Goal: Find contact information: Obtain details needed to contact an individual or organization

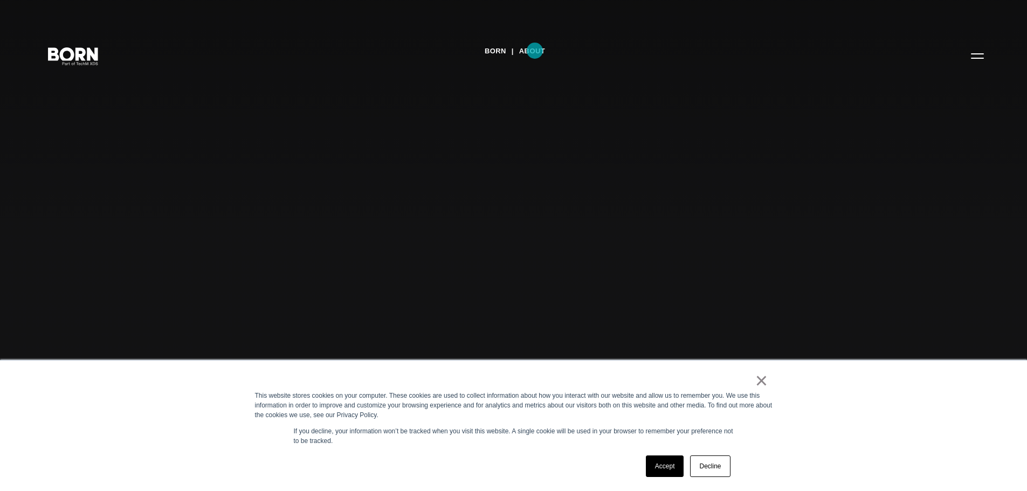
click at [535, 51] on link "About" at bounding box center [532, 51] width 26 height 16
click at [759, 383] on link "×" at bounding box center [761, 381] width 13 height 10
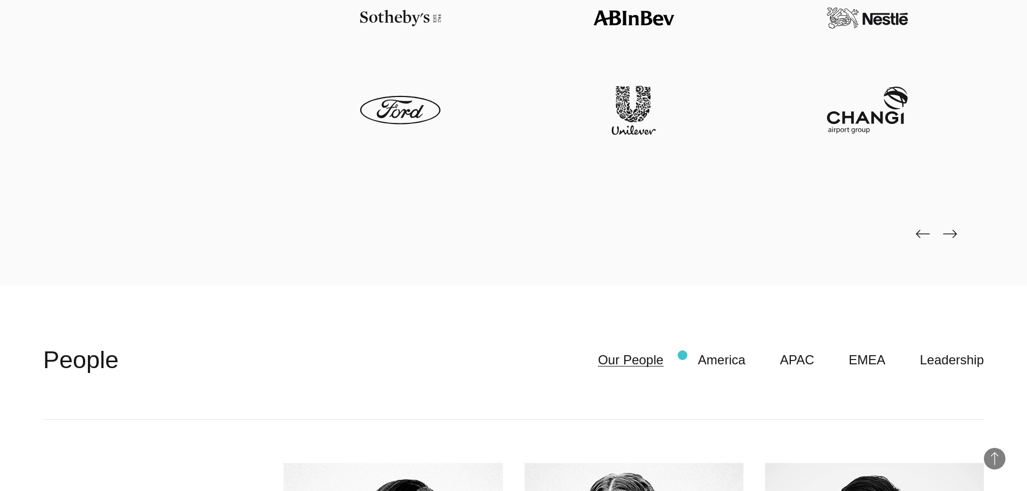
scroll to position [2931, 0]
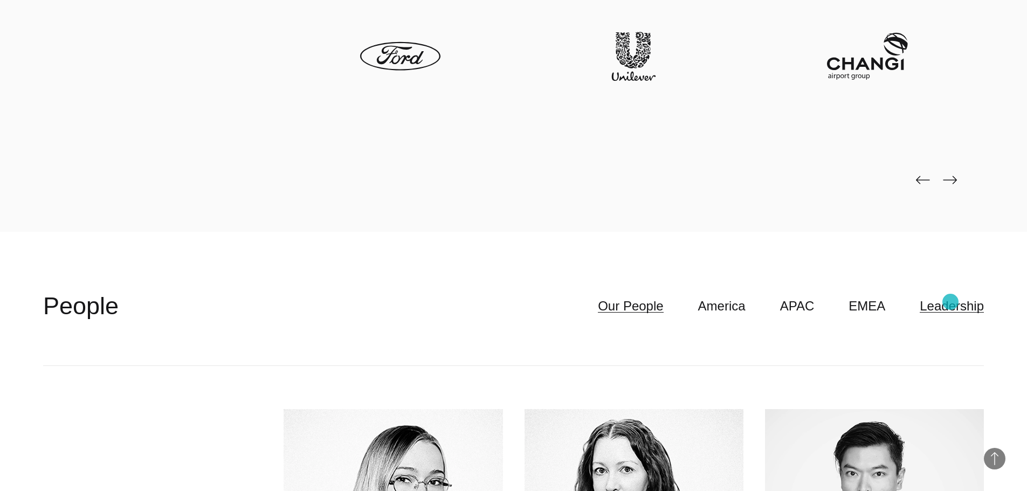
click at [950, 302] on link "Leadership" at bounding box center [952, 306] width 64 height 20
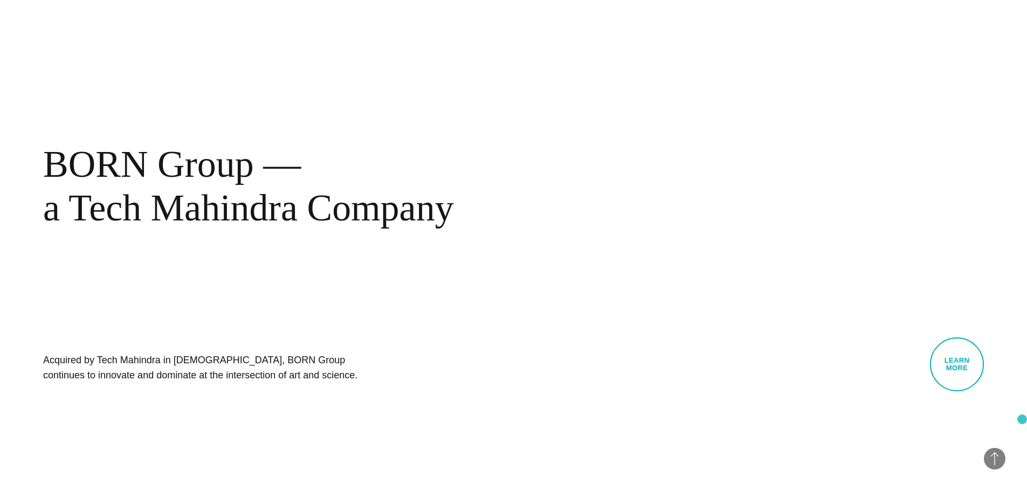
scroll to position [576, 0]
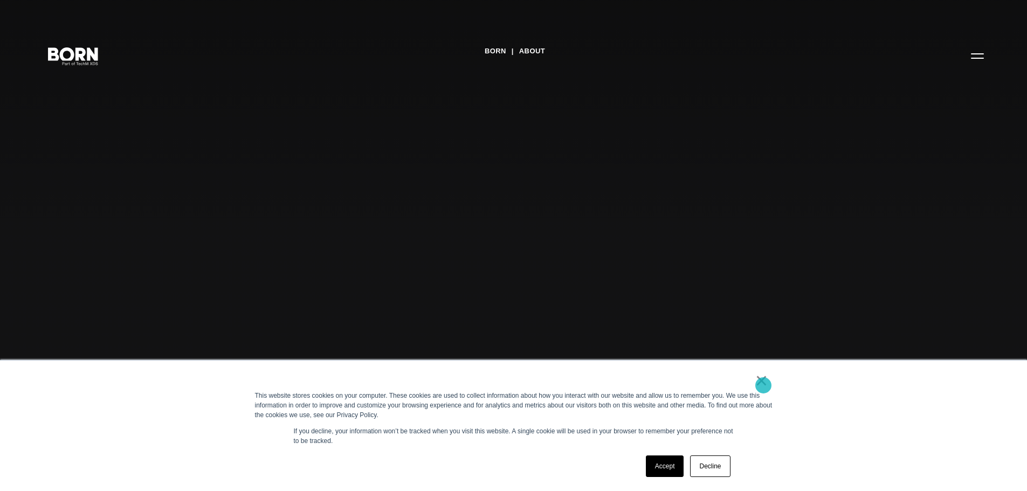
click at [763, 385] on link "×" at bounding box center [761, 381] width 13 height 10
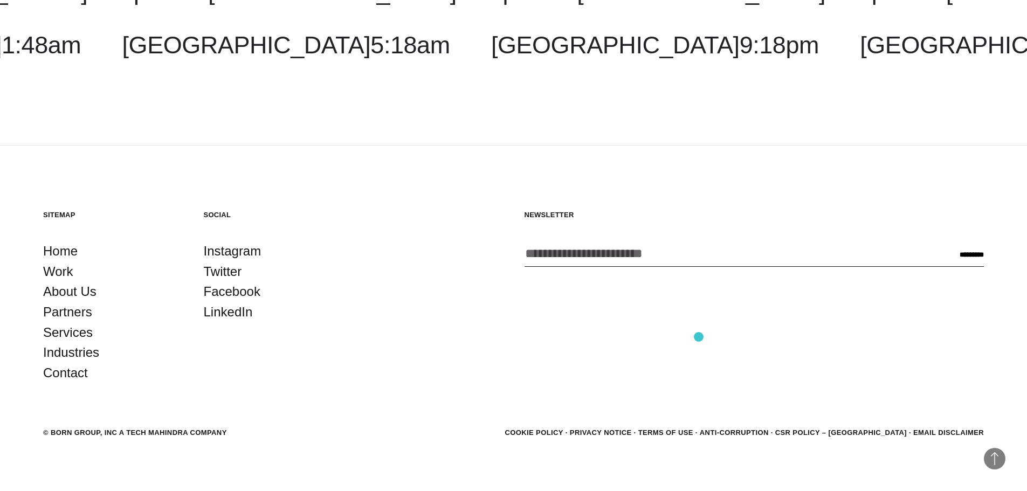
scroll to position [4084, 0]
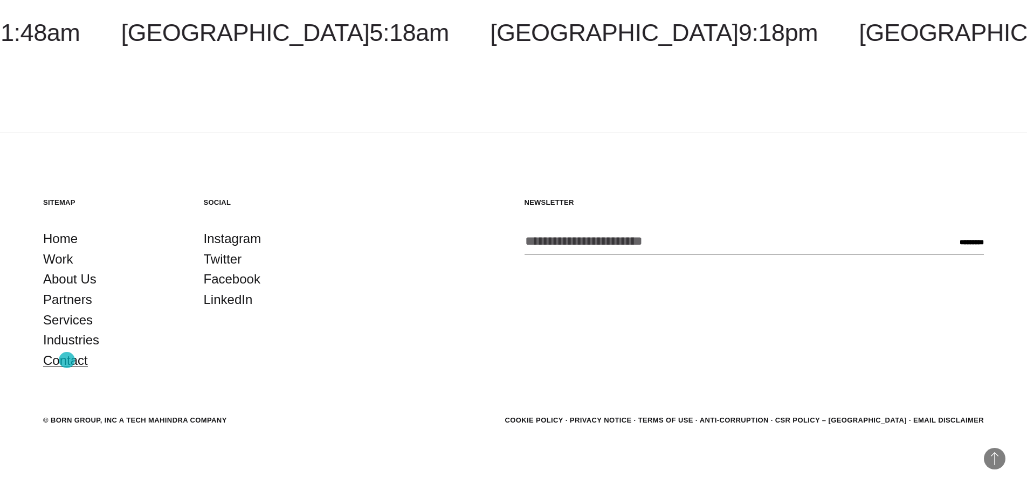
click at [66, 360] on link "Contact" at bounding box center [65, 360] width 45 height 20
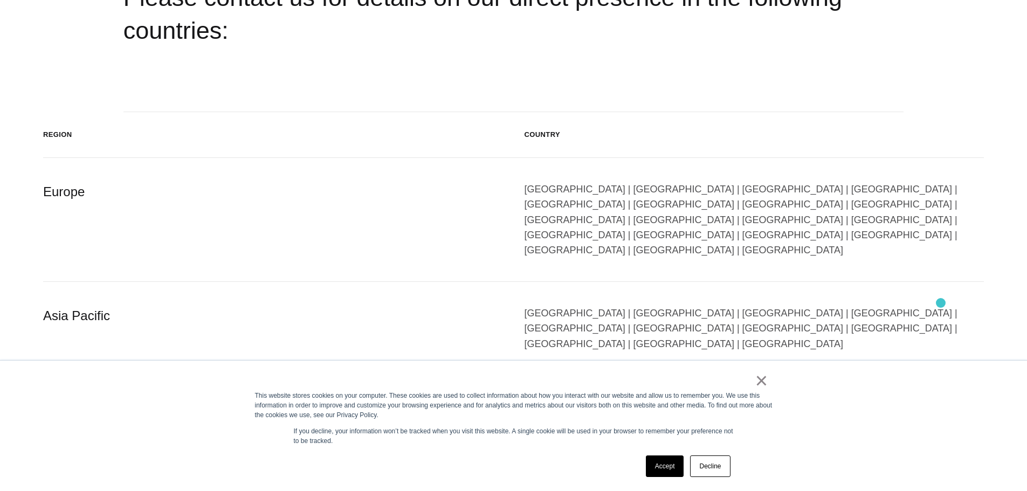
scroll to position [1725, 0]
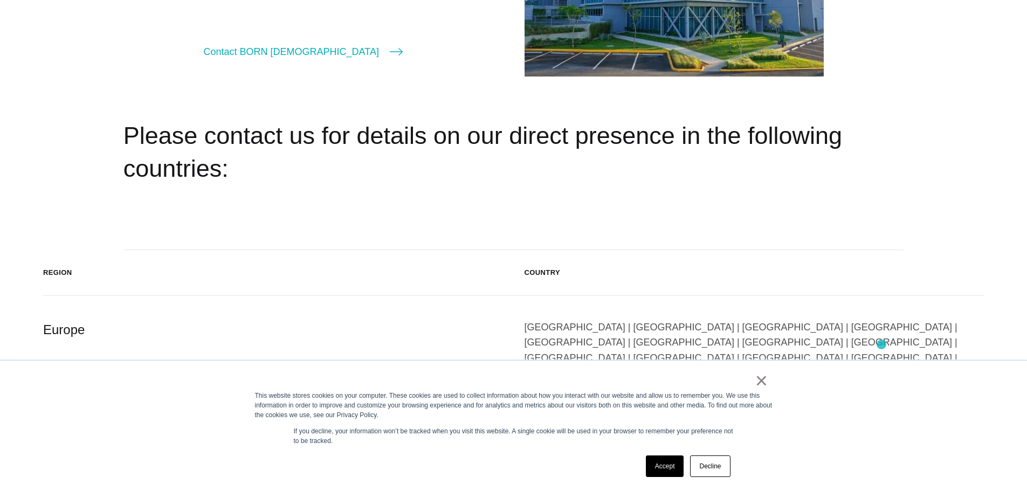
click at [881, 344] on div "Austria | Belgium | Bulgaria | Czech Republic | Denmark | Finland | France | Ge…" at bounding box center [755, 358] width 460 height 76
click at [559, 277] on div "Country" at bounding box center [755, 272] width 460 height 11
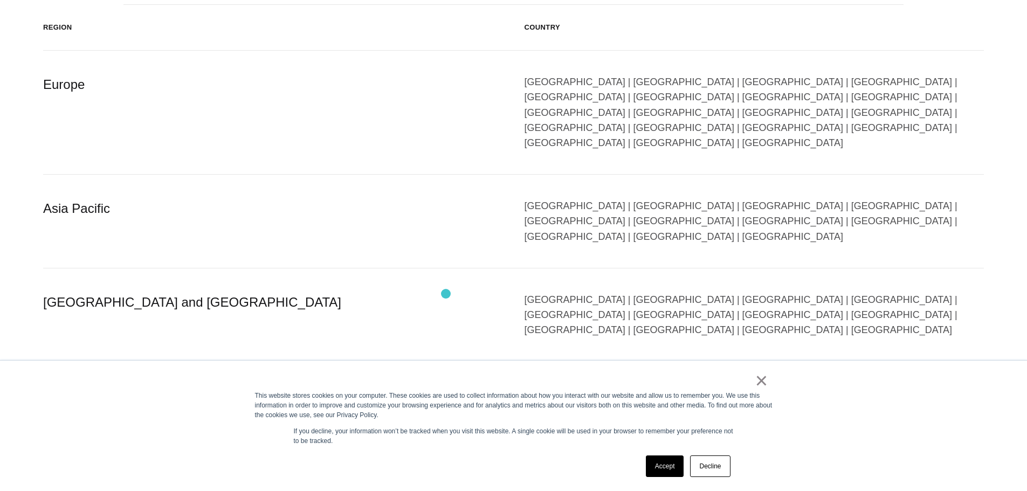
scroll to position [1862, 0]
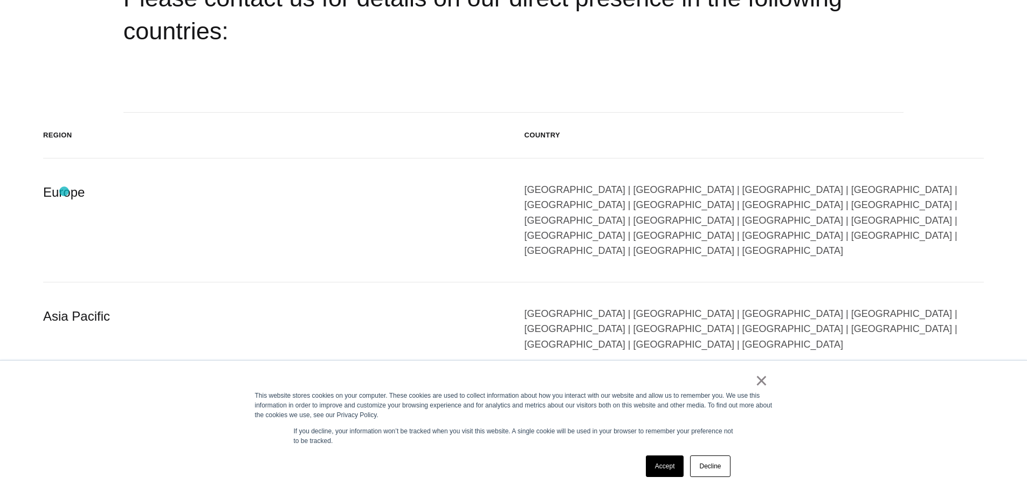
click at [61, 192] on div "Europe" at bounding box center [273, 220] width 460 height 76
click at [70, 194] on div "Europe" at bounding box center [273, 220] width 460 height 76
click at [760, 382] on link "×" at bounding box center [761, 381] width 13 height 10
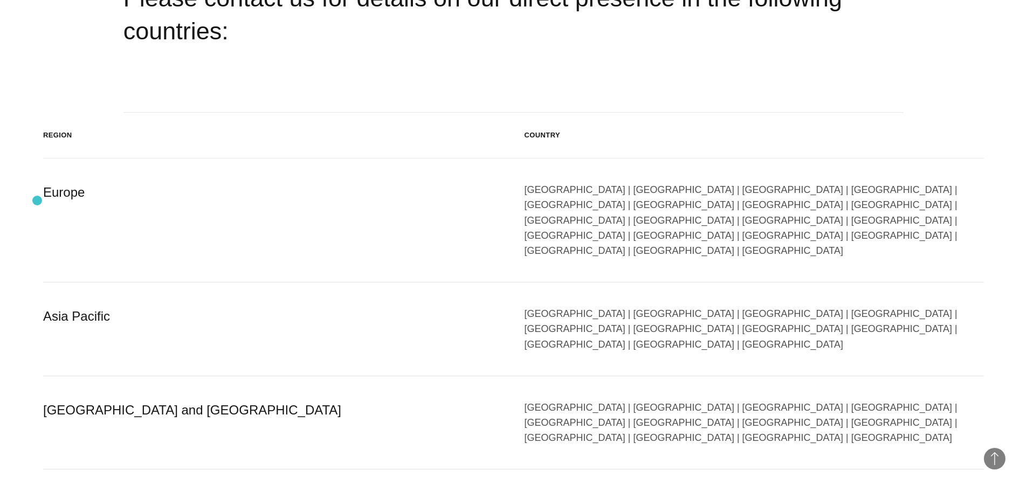
drag, startPoint x: 37, startPoint y: 201, endPoint x: 449, endPoint y: 216, distance: 411.6
click at [38, 201] on section "Region Country Europe Austria | Belgium | Bulgaria | Czech Republic | Denmark |…" at bounding box center [513, 493] width 1027 height 760
drag, startPoint x: 568, startPoint y: 220, endPoint x: 748, endPoint y: 223, distance: 180.1
click at [569, 220] on div "Europe Austria | Belgium | Bulgaria | Czech Republic | Denmark | Finland | Fran…" at bounding box center [513, 220] width 941 height 124
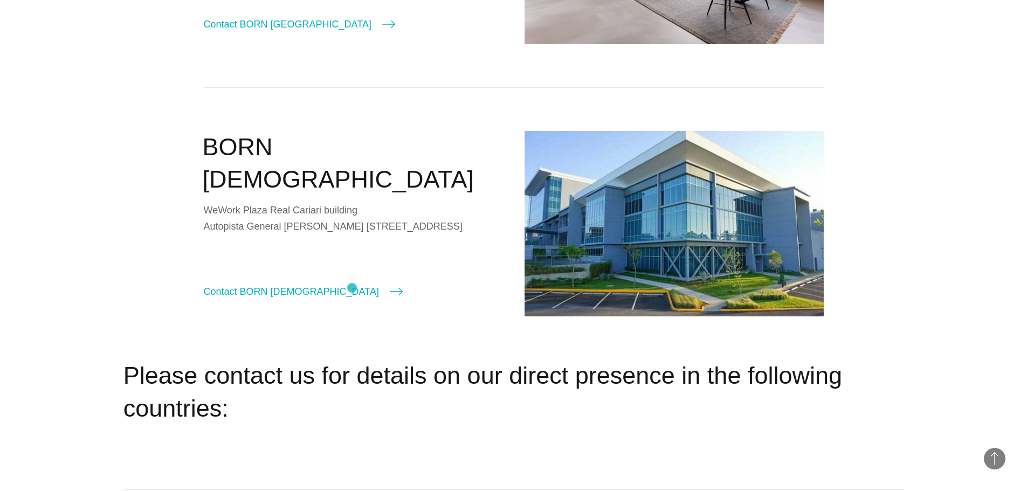
scroll to position [1162, 0]
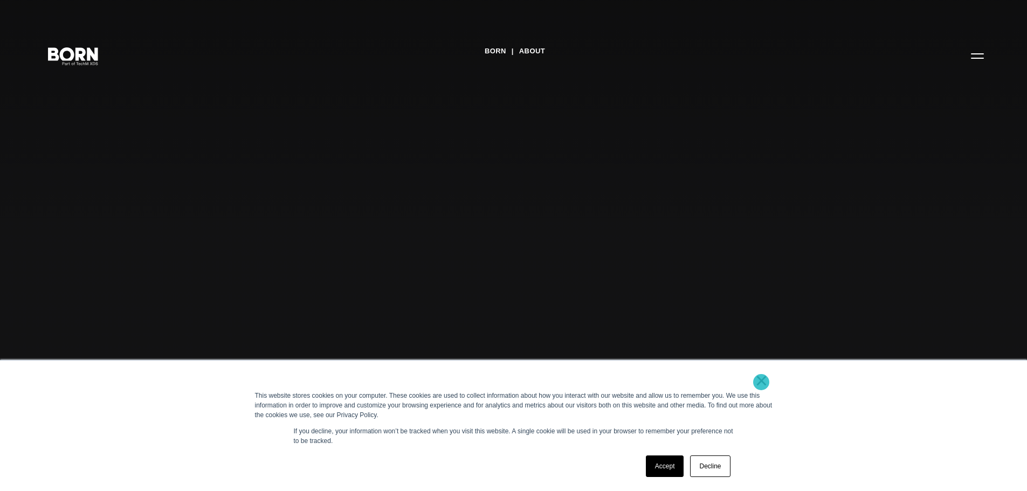
click at [761, 382] on link "×" at bounding box center [761, 381] width 13 height 10
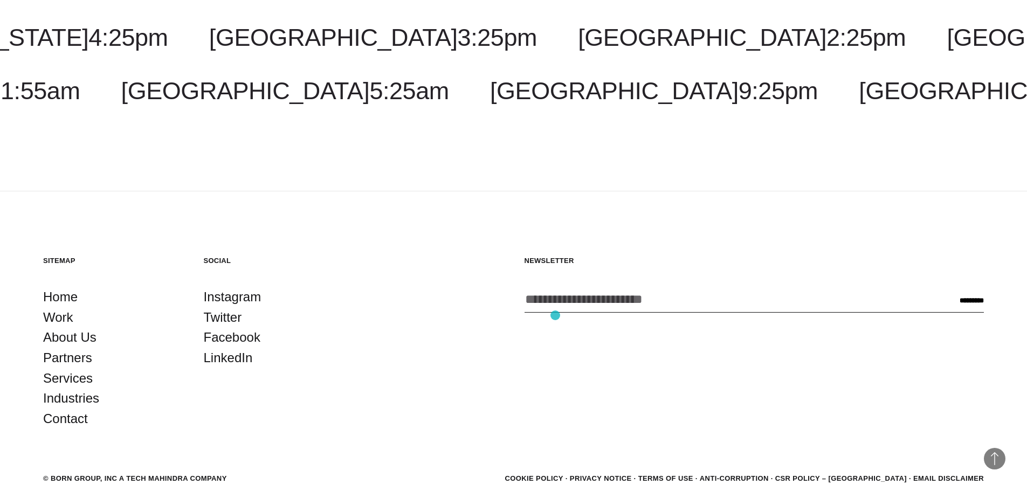
scroll to position [4084, 0]
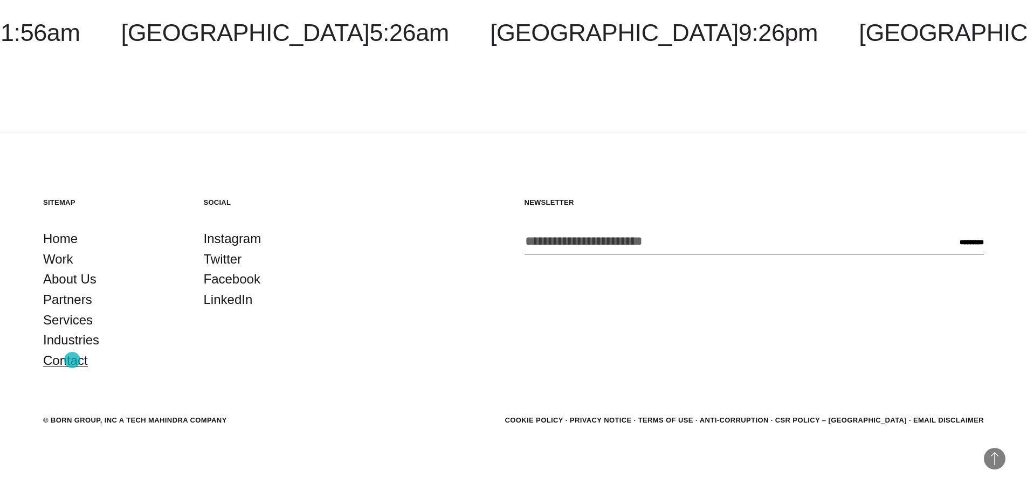
click at [72, 360] on link "Contact" at bounding box center [65, 360] width 45 height 20
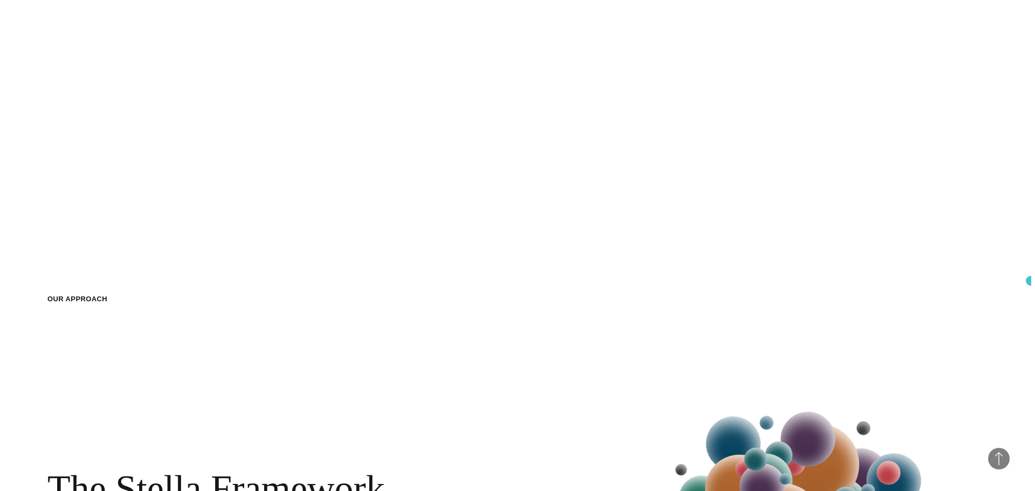
scroll to position [0, 0]
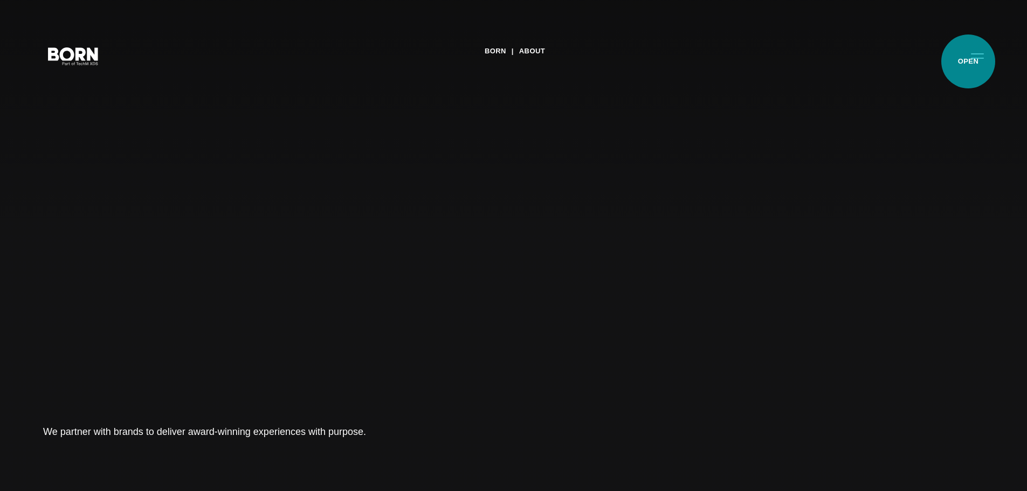
click at [969, 61] on button "Primary Menu" at bounding box center [977, 55] width 26 height 23
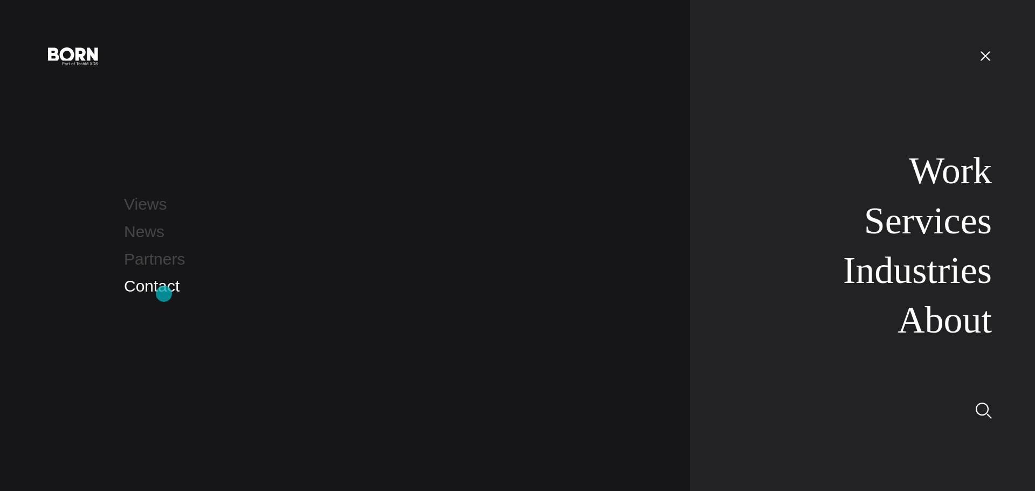
click at [164, 294] on link "Contact" at bounding box center [152, 286] width 56 height 18
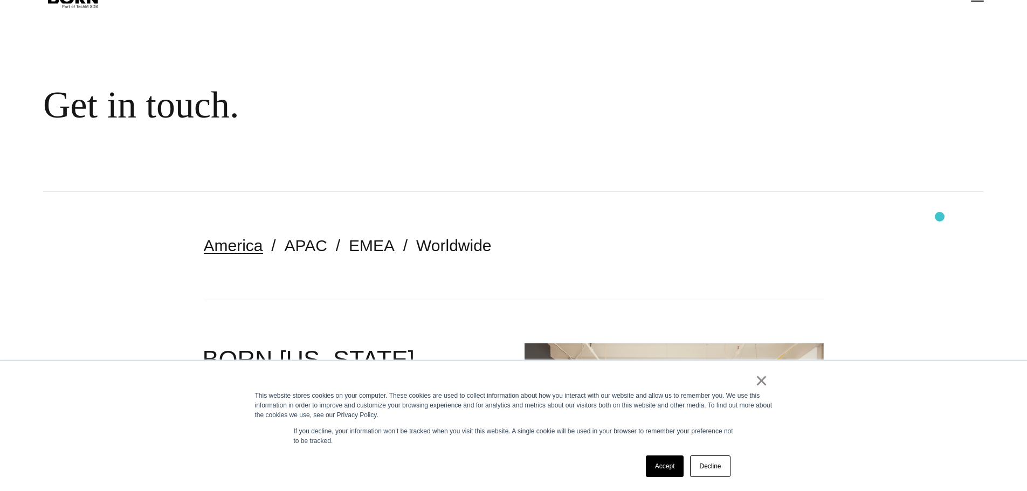
scroll to position [108, 0]
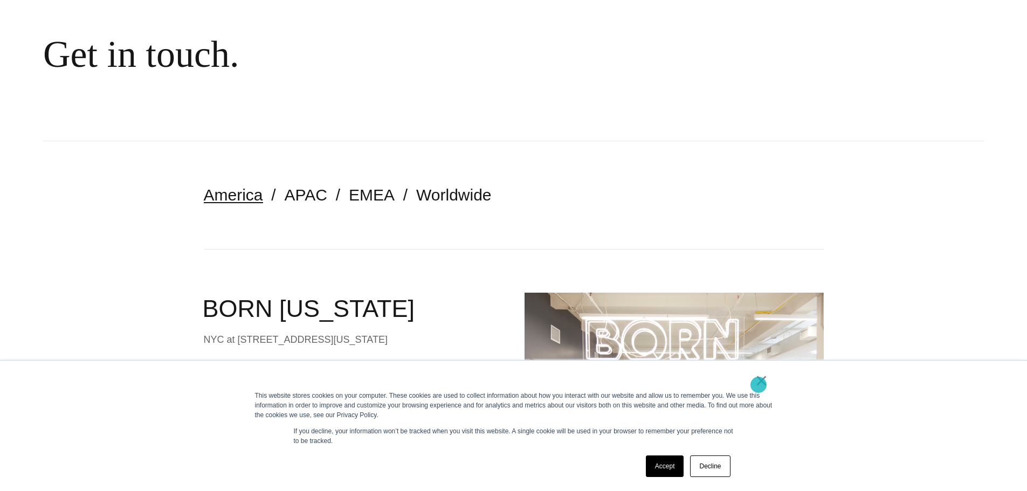
click at [758, 385] on link "×" at bounding box center [761, 381] width 13 height 10
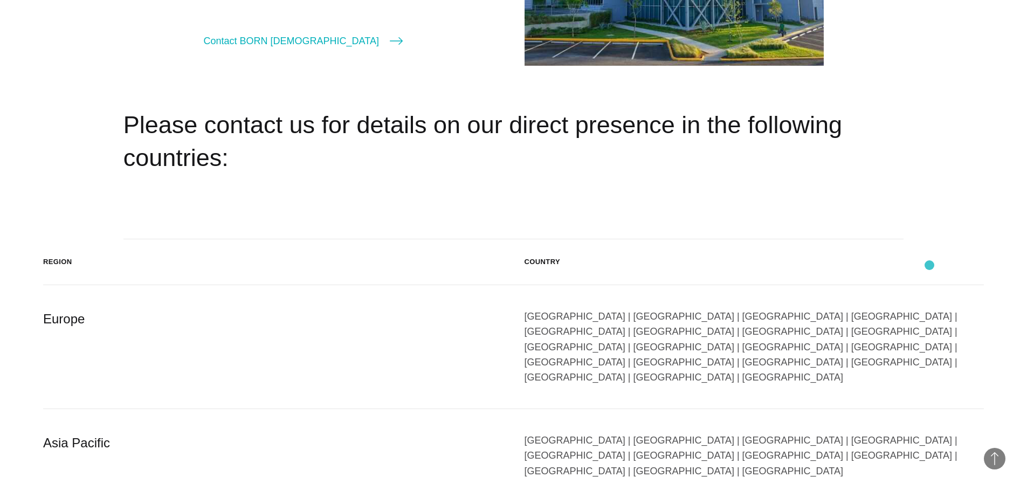
scroll to position [1779, 0]
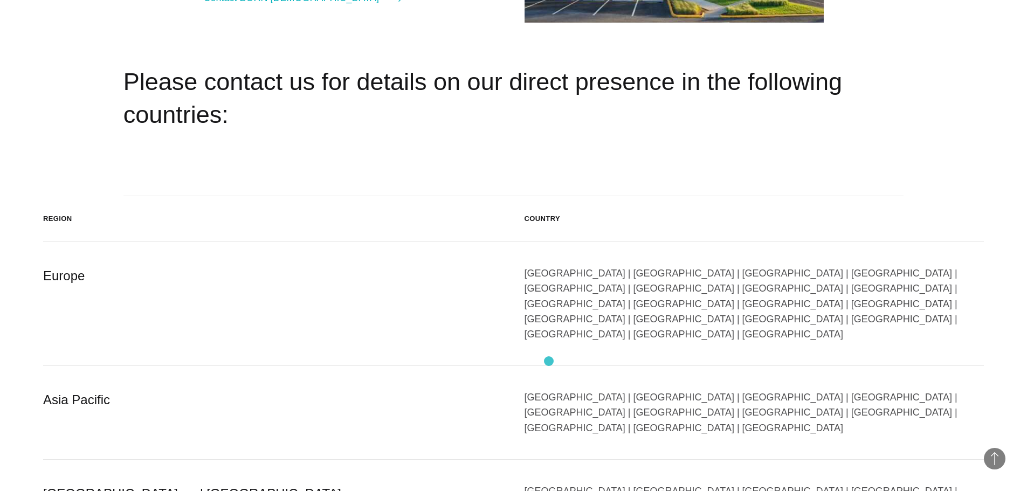
click at [549, 390] on div "[GEOGRAPHIC_DATA] | [GEOGRAPHIC_DATA] | [GEOGRAPHIC_DATA] | [GEOGRAPHIC_DATA] |…" at bounding box center [755, 413] width 460 height 46
click at [67, 282] on div "Europe" at bounding box center [273, 304] width 460 height 76
click at [58, 278] on div "Europe" at bounding box center [273, 304] width 460 height 76
drag, startPoint x: 58, startPoint y: 278, endPoint x: 512, endPoint y: 268, distance: 454.0
click at [60, 278] on div "Europe" at bounding box center [273, 304] width 460 height 76
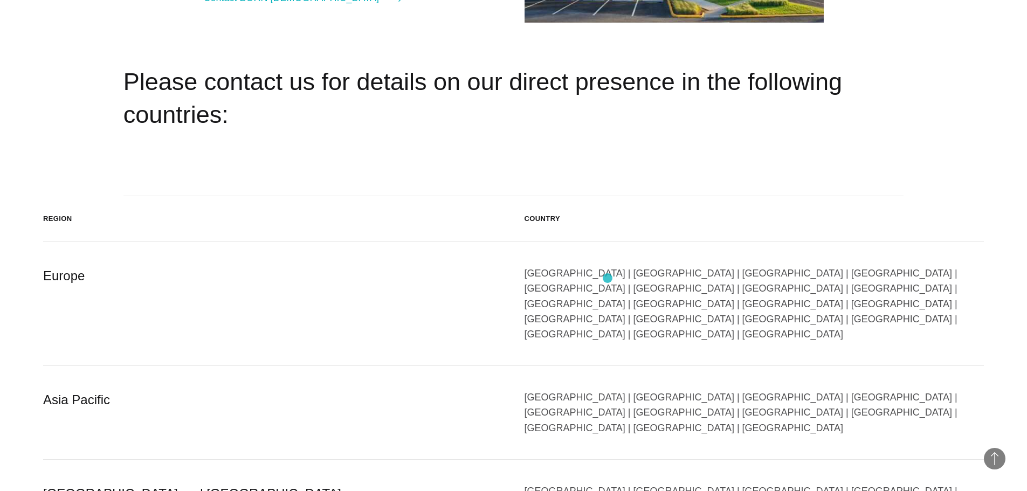
click at [608, 278] on div "[GEOGRAPHIC_DATA] | [GEOGRAPHIC_DATA] | [GEOGRAPHIC_DATA] | [GEOGRAPHIC_DATA] |…" at bounding box center [755, 304] width 460 height 76
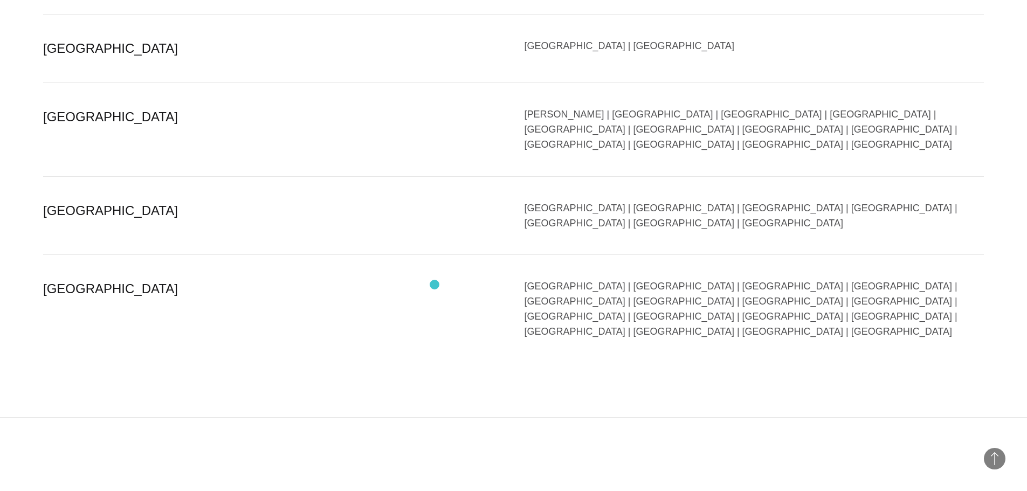
scroll to position [2318, 0]
click at [550, 278] on div "[GEOGRAPHIC_DATA] | [GEOGRAPHIC_DATA] | [GEOGRAPHIC_DATA] | [GEOGRAPHIC_DATA] |…" at bounding box center [755, 308] width 460 height 61
click at [65, 254] on div "[GEOGRAPHIC_DATA] [GEOGRAPHIC_DATA] | [GEOGRAPHIC_DATA] | [GEOGRAPHIC_DATA] | […" at bounding box center [513, 308] width 941 height 108
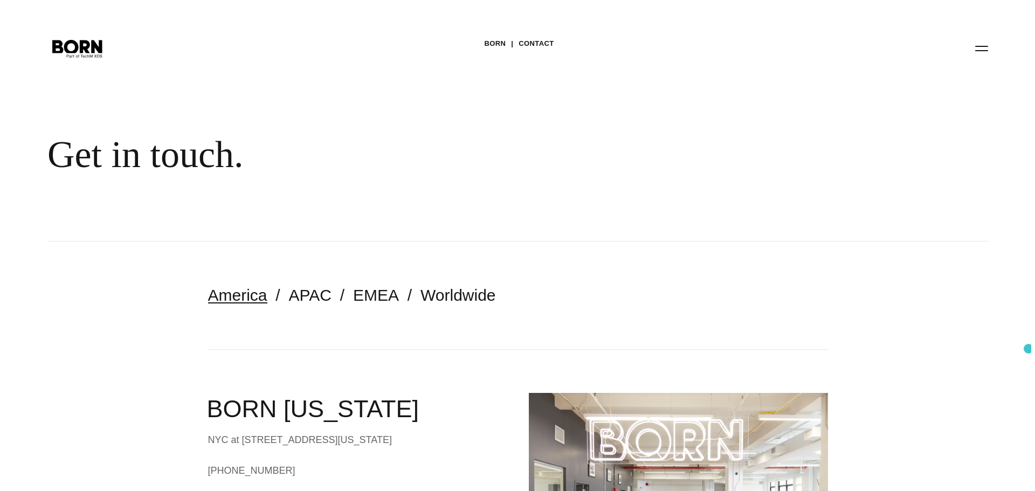
scroll to position [0, 0]
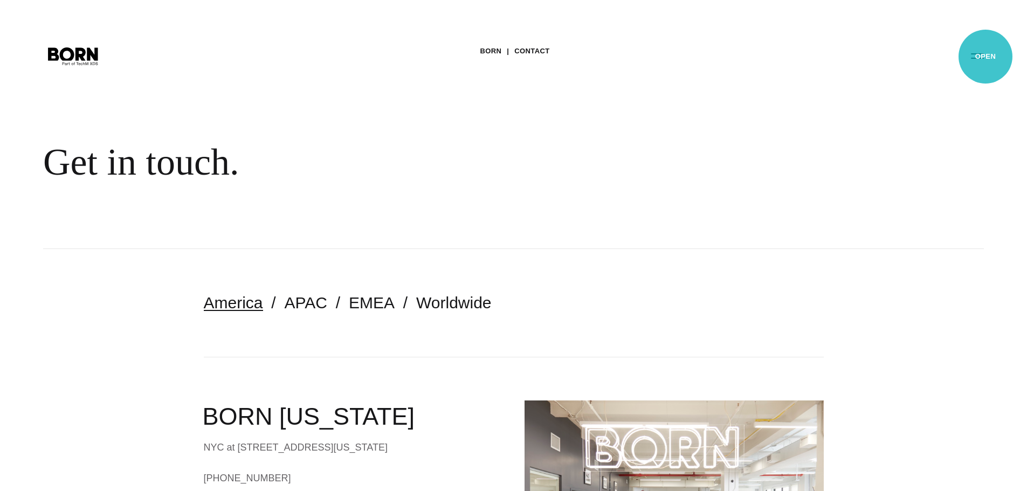
click at [985, 57] on button "Primary Menu" at bounding box center [977, 55] width 26 height 23
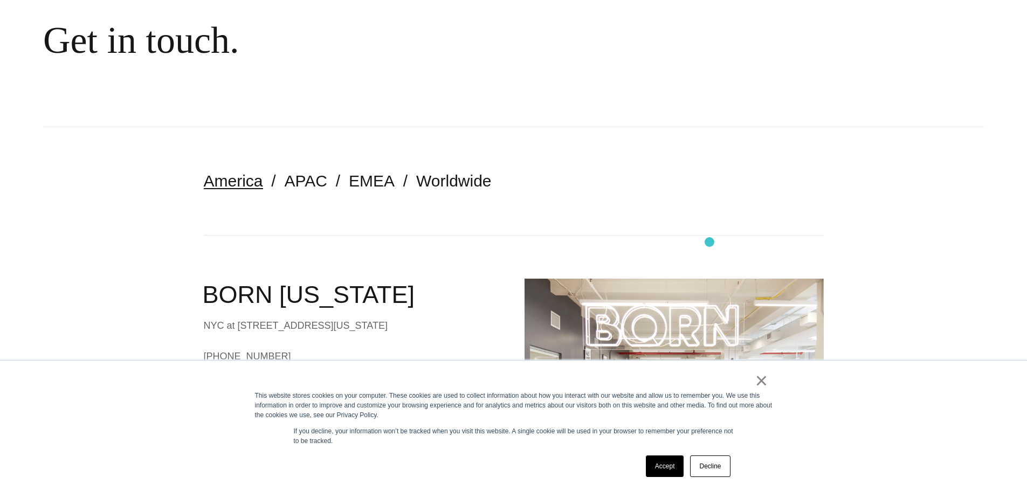
scroll to position [162, 0]
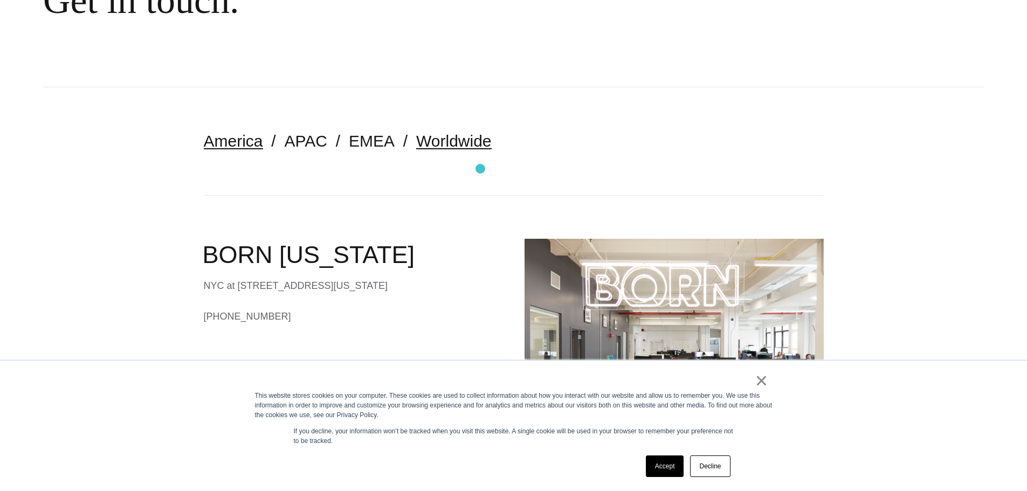
click at [416, 143] on link "Worldwide" at bounding box center [453, 141] width 75 height 18
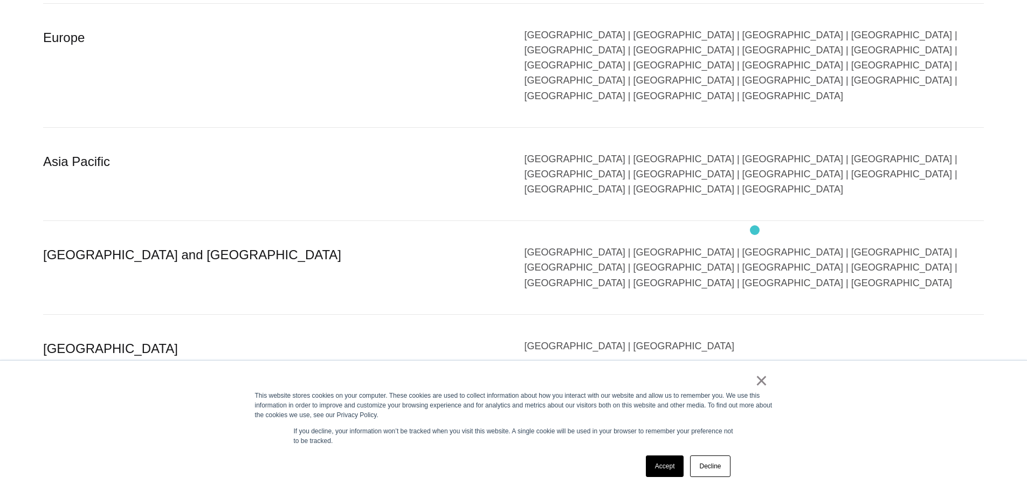
scroll to position [701, 0]
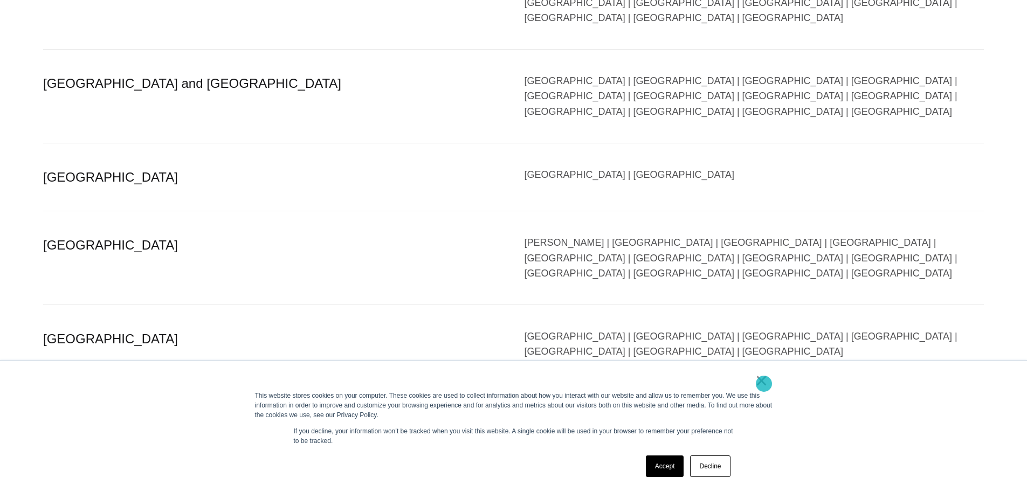
click at [764, 384] on link "×" at bounding box center [761, 381] width 13 height 10
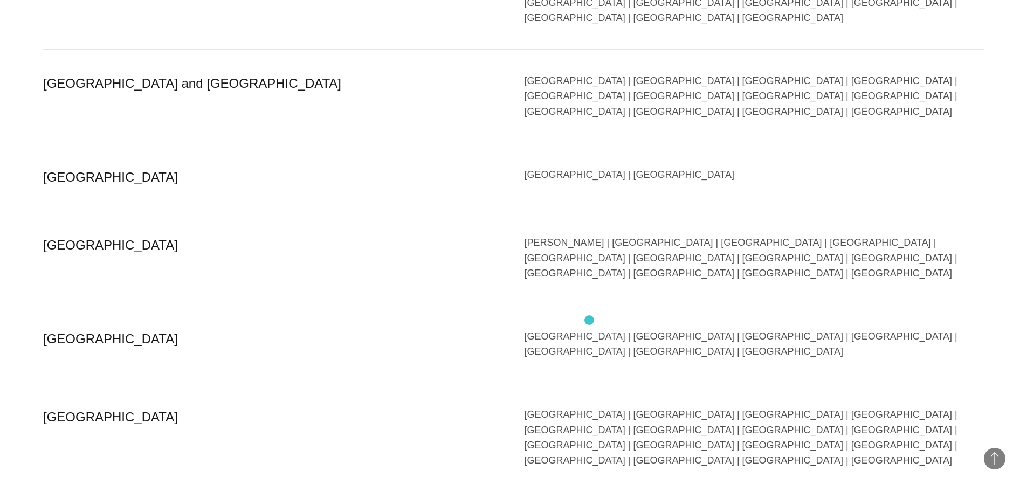
click at [589, 407] on div "[GEOGRAPHIC_DATA] | [GEOGRAPHIC_DATA] | [GEOGRAPHIC_DATA] | [GEOGRAPHIC_DATA] |…" at bounding box center [755, 437] width 460 height 61
click at [597, 407] on div "[GEOGRAPHIC_DATA] | [GEOGRAPHIC_DATA] | [GEOGRAPHIC_DATA] | [GEOGRAPHIC_DATA] |…" at bounding box center [755, 437] width 460 height 61
click at [596, 407] on div "[GEOGRAPHIC_DATA] | [GEOGRAPHIC_DATA] | [GEOGRAPHIC_DATA] | [GEOGRAPHIC_DATA] |…" at bounding box center [755, 437] width 460 height 61
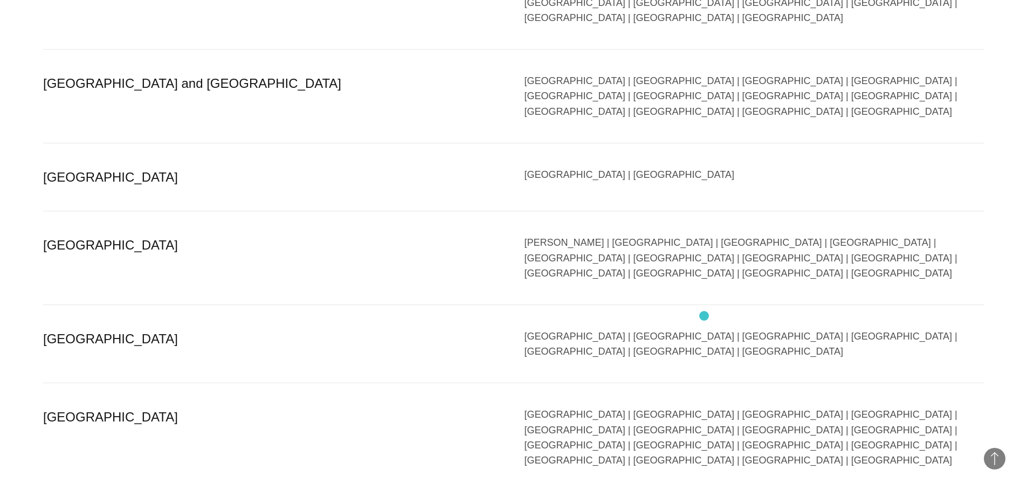
click at [703, 407] on div "[GEOGRAPHIC_DATA] | [GEOGRAPHIC_DATA] | [GEOGRAPHIC_DATA] | [GEOGRAPHIC_DATA] |…" at bounding box center [755, 437] width 460 height 61
click at [702, 407] on div "[GEOGRAPHIC_DATA] | [GEOGRAPHIC_DATA] | [GEOGRAPHIC_DATA] | [GEOGRAPHIC_DATA] |…" at bounding box center [755, 437] width 460 height 61
click at [703, 407] on div "[GEOGRAPHIC_DATA] | [GEOGRAPHIC_DATA] | [GEOGRAPHIC_DATA] | [GEOGRAPHIC_DATA] |…" at bounding box center [755, 437] width 460 height 61
click at [864, 383] on div "[GEOGRAPHIC_DATA] [GEOGRAPHIC_DATA] | [GEOGRAPHIC_DATA] | [GEOGRAPHIC_DATA] | […" at bounding box center [513, 437] width 941 height 108
